Goal: Answer question/provide support: Share knowledge or assist other users

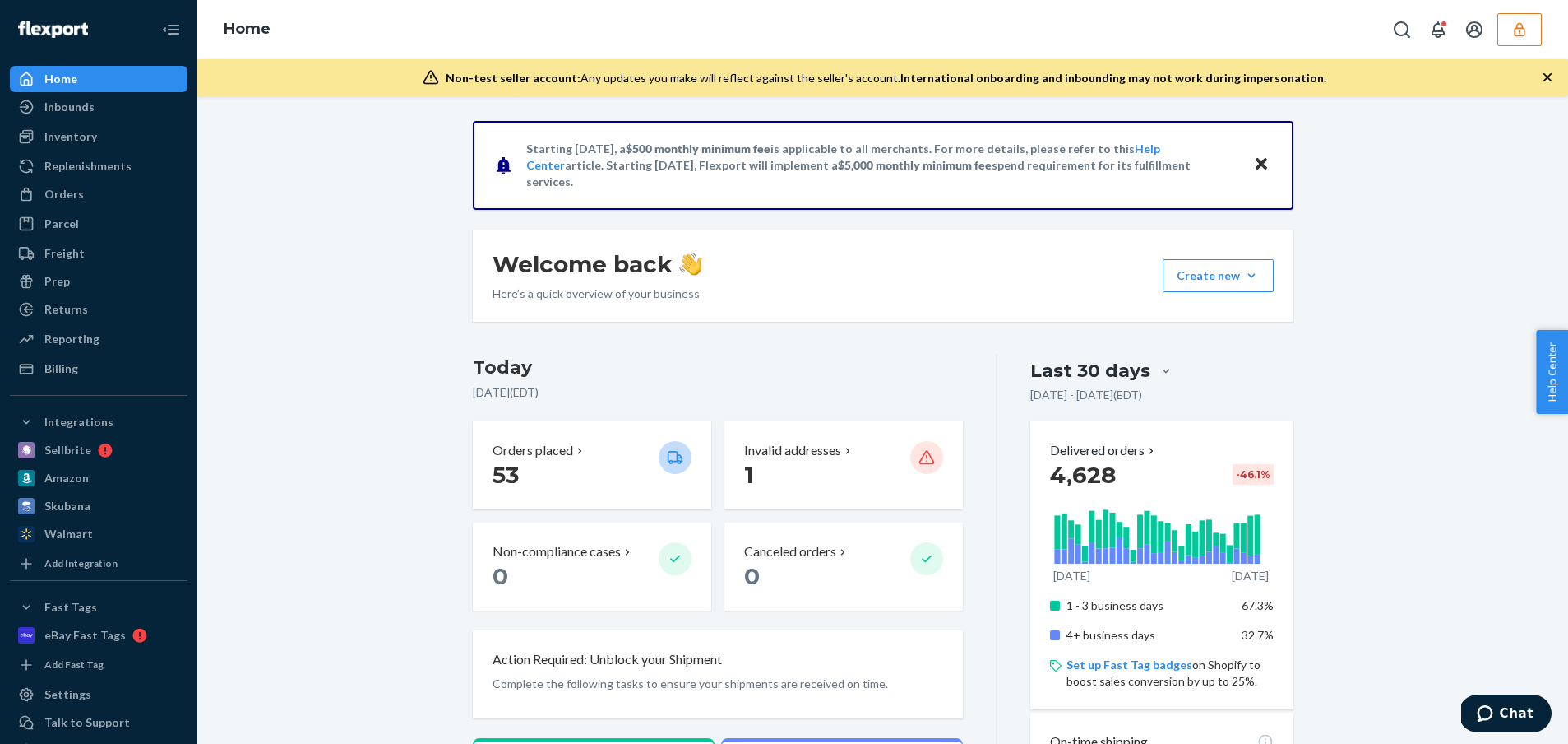
click at [1201, 25] on icon "button" at bounding box center [1520, 29] width 17 height 17
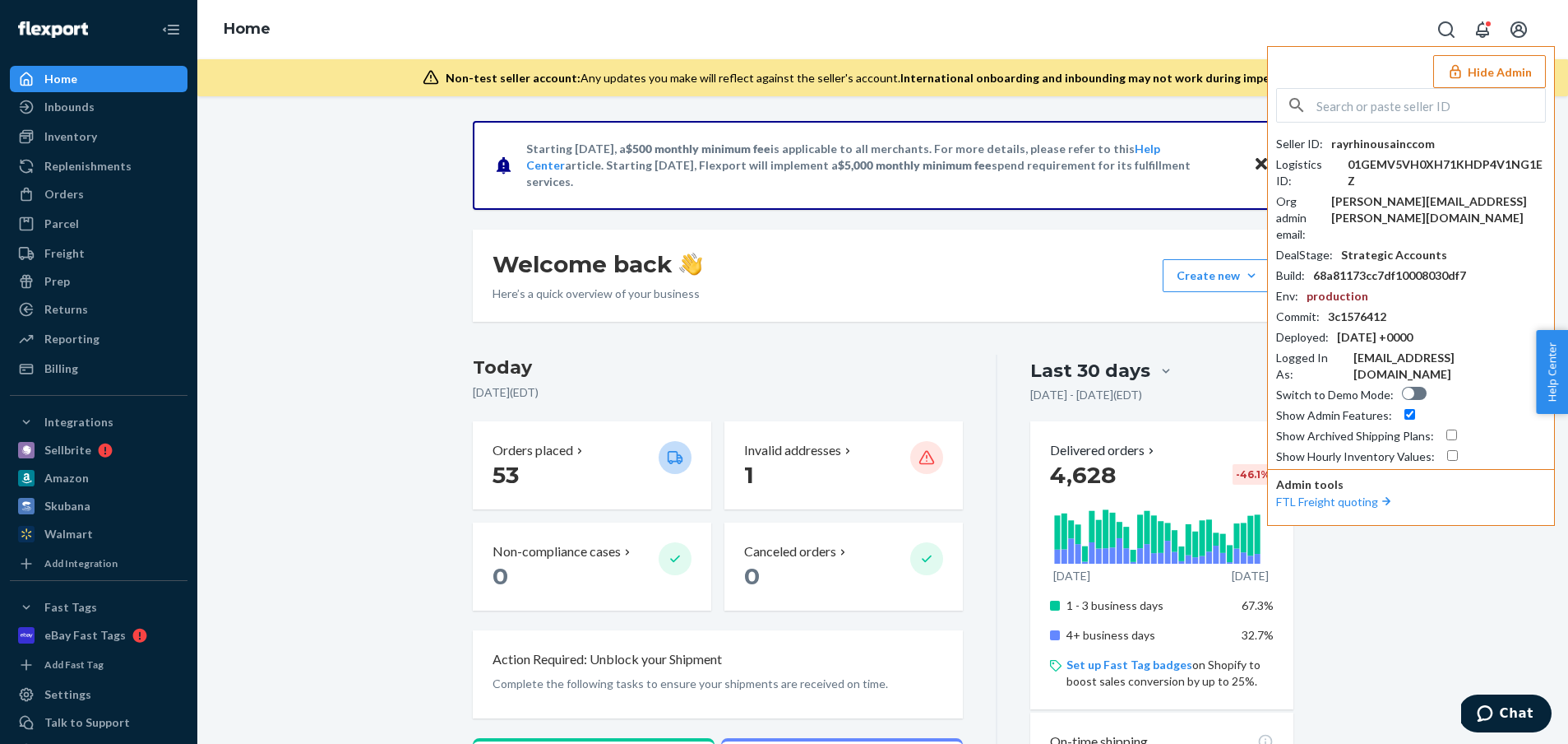
click at [1201, 69] on button "Hide Admin" at bounding box center [1490, 72] width 112 height 33
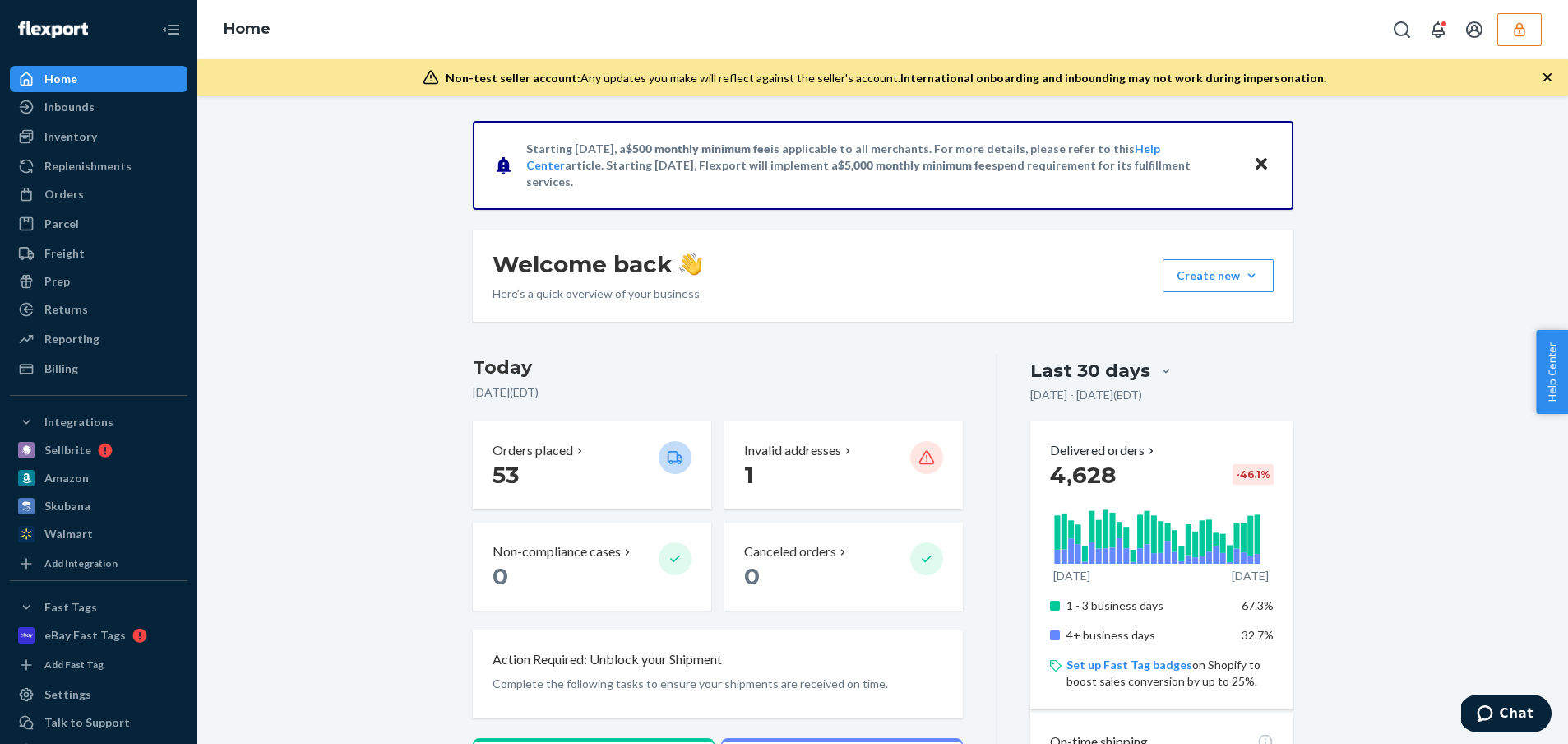
click at [1201, 32] on icon "button" at bounding box center [1520, 29] width 17 height 17
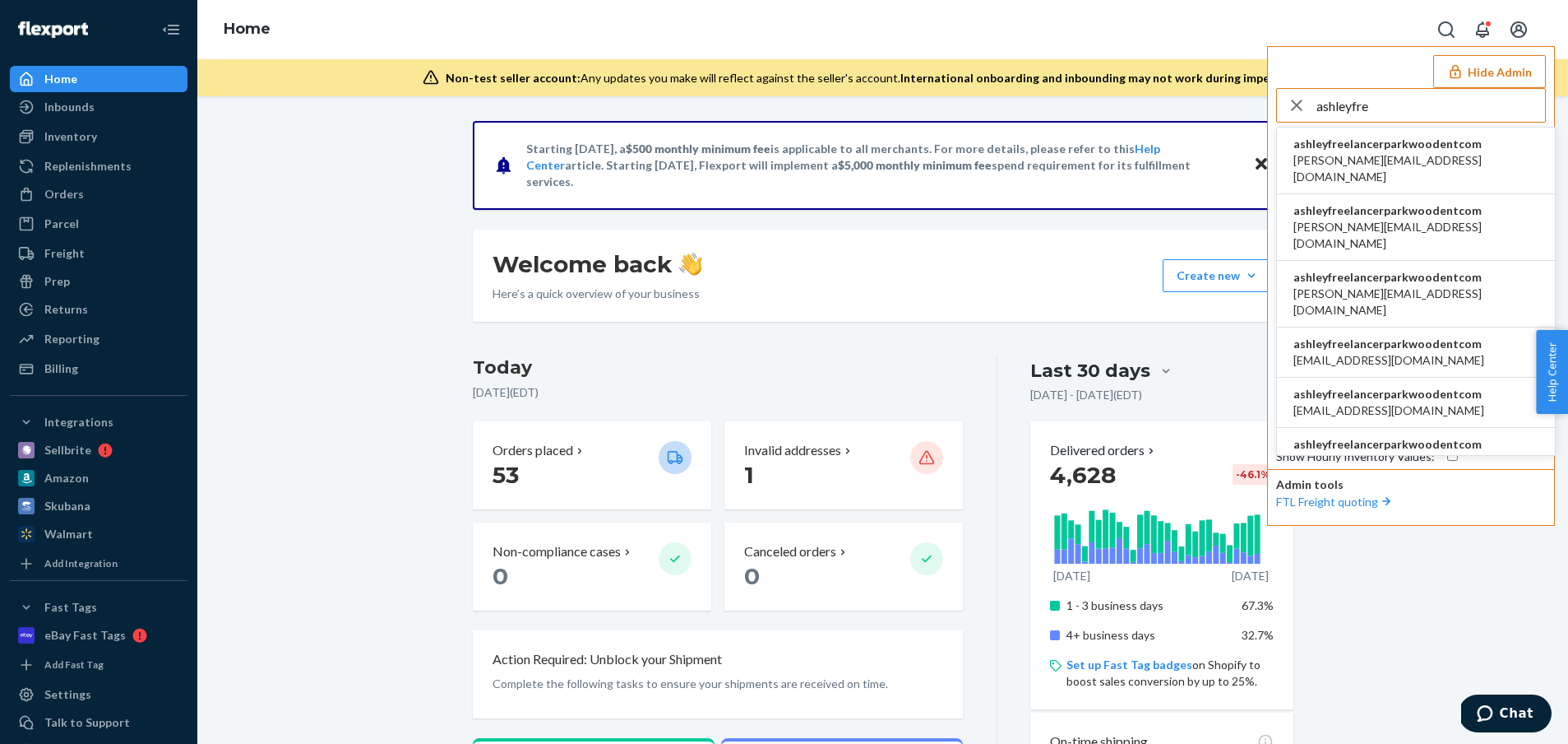
type input "ashleyfre"
click at [1201, 154] on span "adnan@lazertechnologies.com" at bounding box center [1415, 169] width 245 height 33
